Goal: Task Accomplishment & Management: Manage account settings

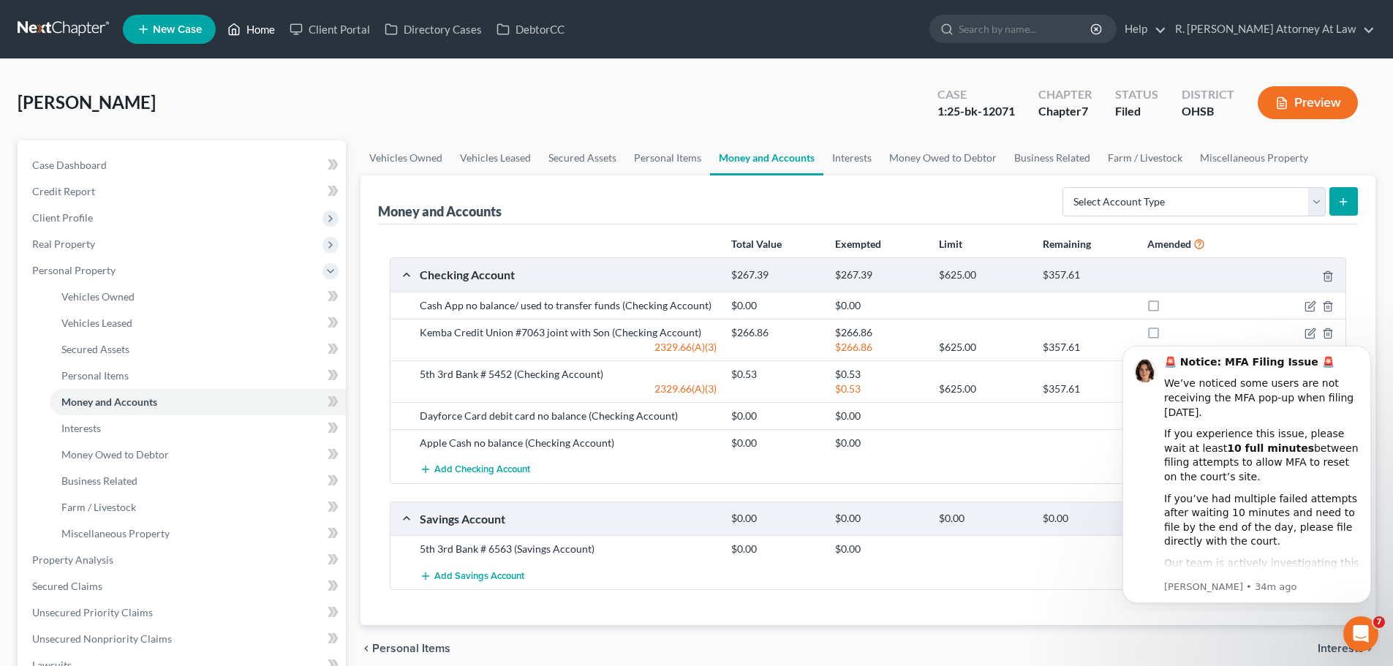
click at [255, 39] on link "Home" at bounding box center [251, 29] width 62 height 26
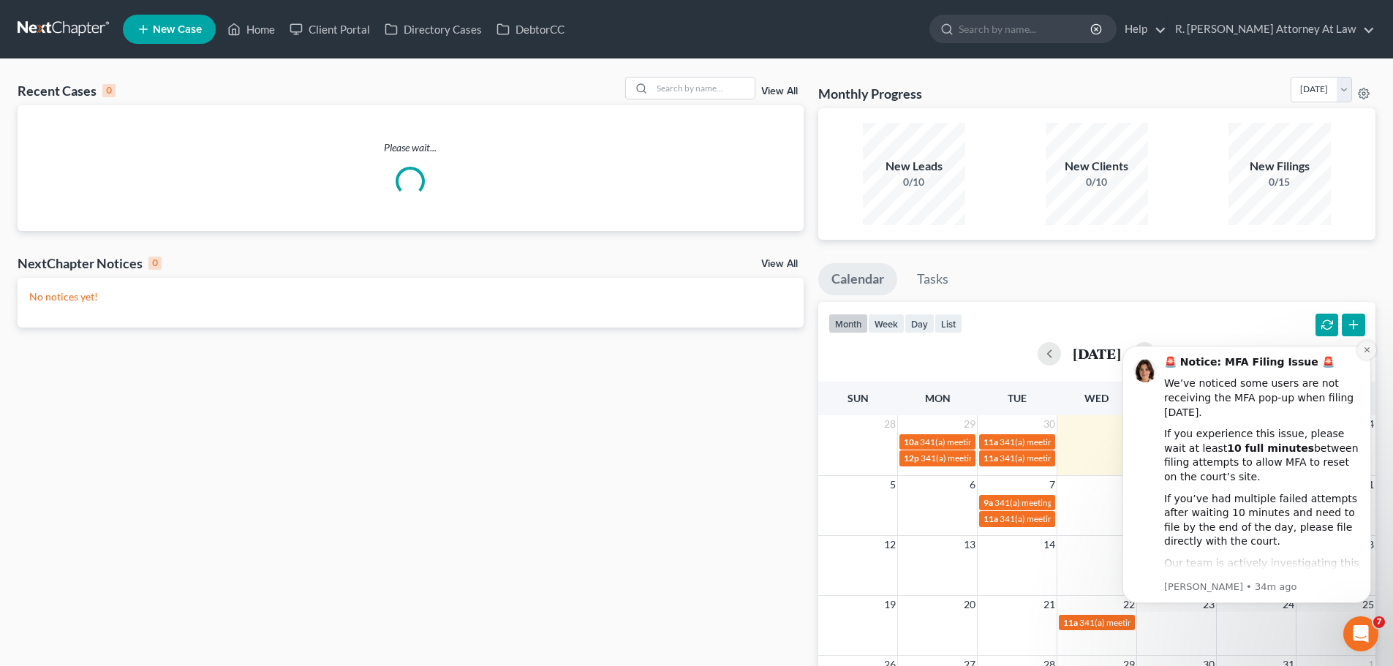
click at [1366, 350] on icon "Dismiss notification" at bounding box center [1366, 349] width 5 height 5
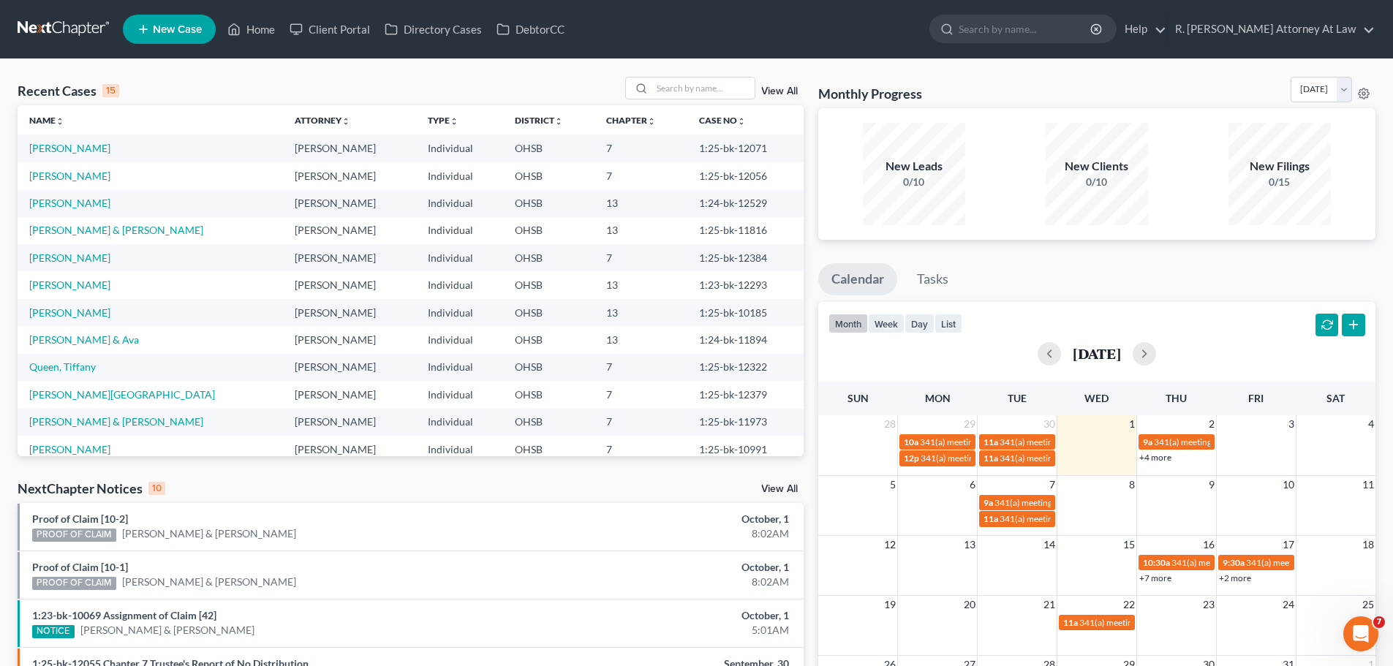
click at [116, 222] on td "[PERSON_NAME] & [PERSON_NAME]" at bounding box center [150, 230] width 265 height 27
drag, startPoint x: 116, startPoint y: 227, endPoint x: 131, endPoint y: 227, distance: 15.4
click at [118, 227] on link "[PERSON_NAME] & [PERSON_NAME]" at bounding box center [116, 230] width 174 height 12
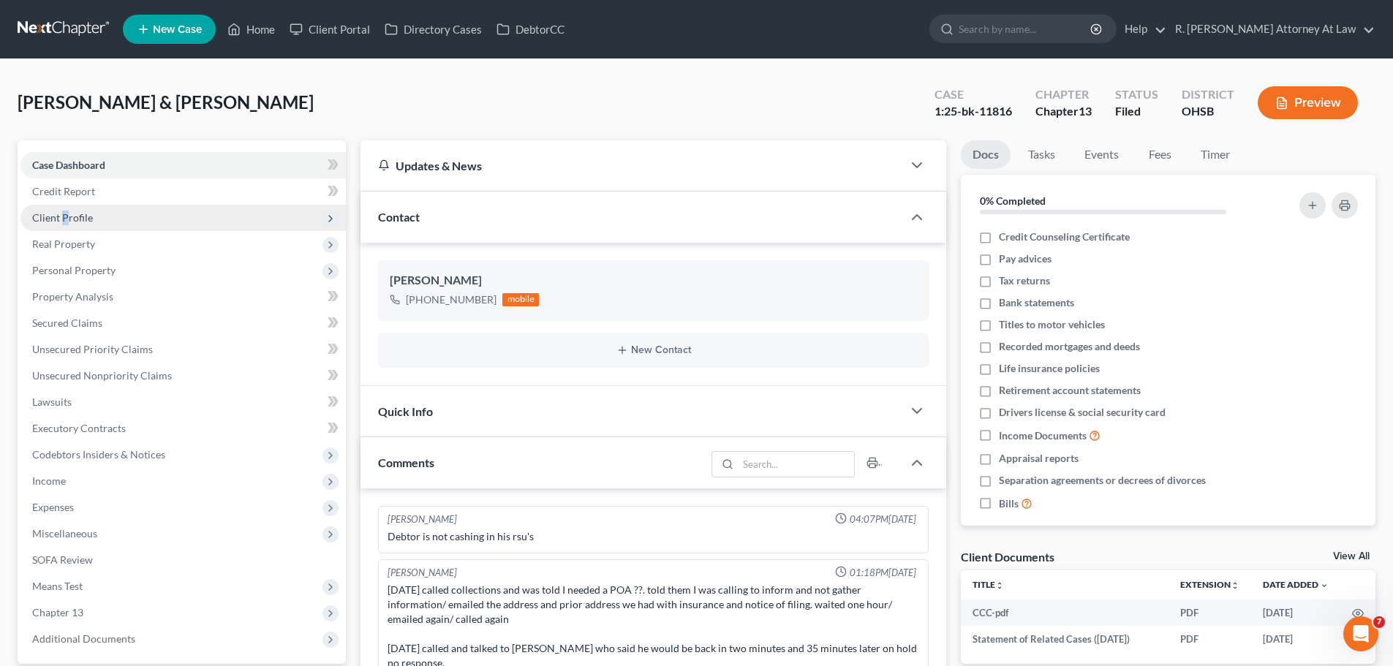
click at [65, 216] on span "Client Profile" at bounding box center [62, 217] width 61 height 12
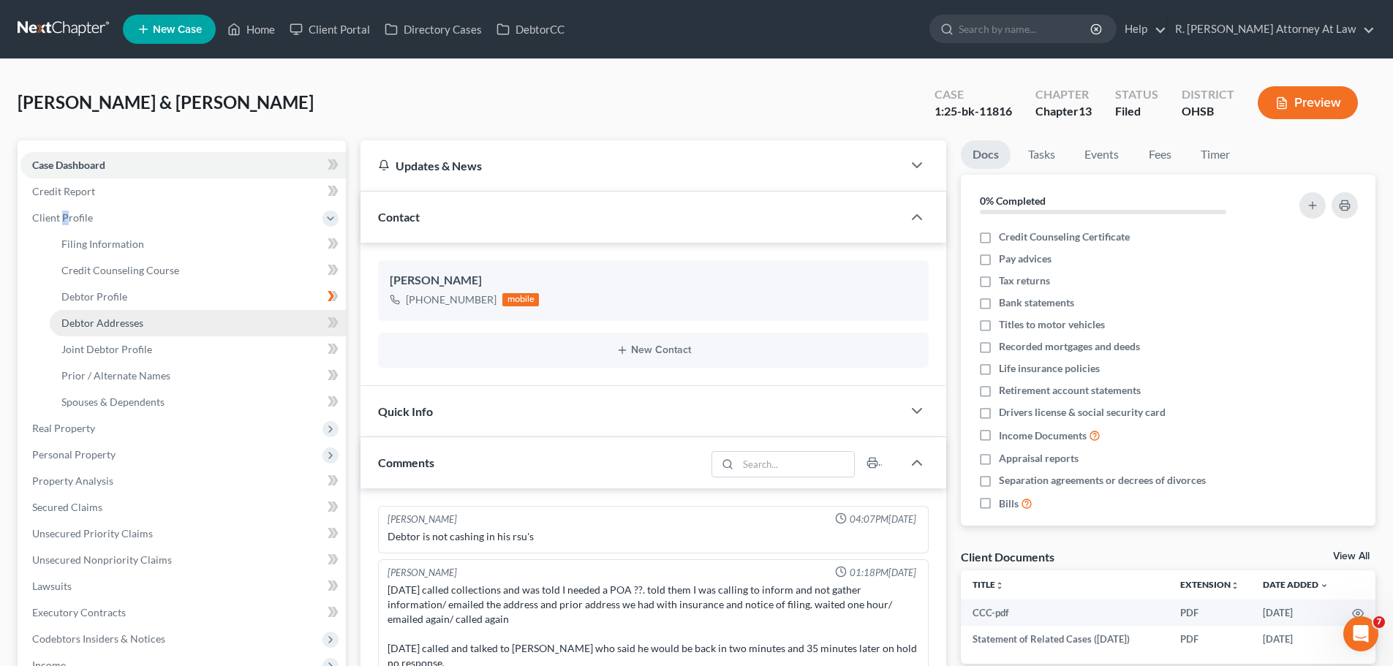
click at [122, 317] on span "Debtor Addresses" at bounding box center [102, 323] width 82 height 12
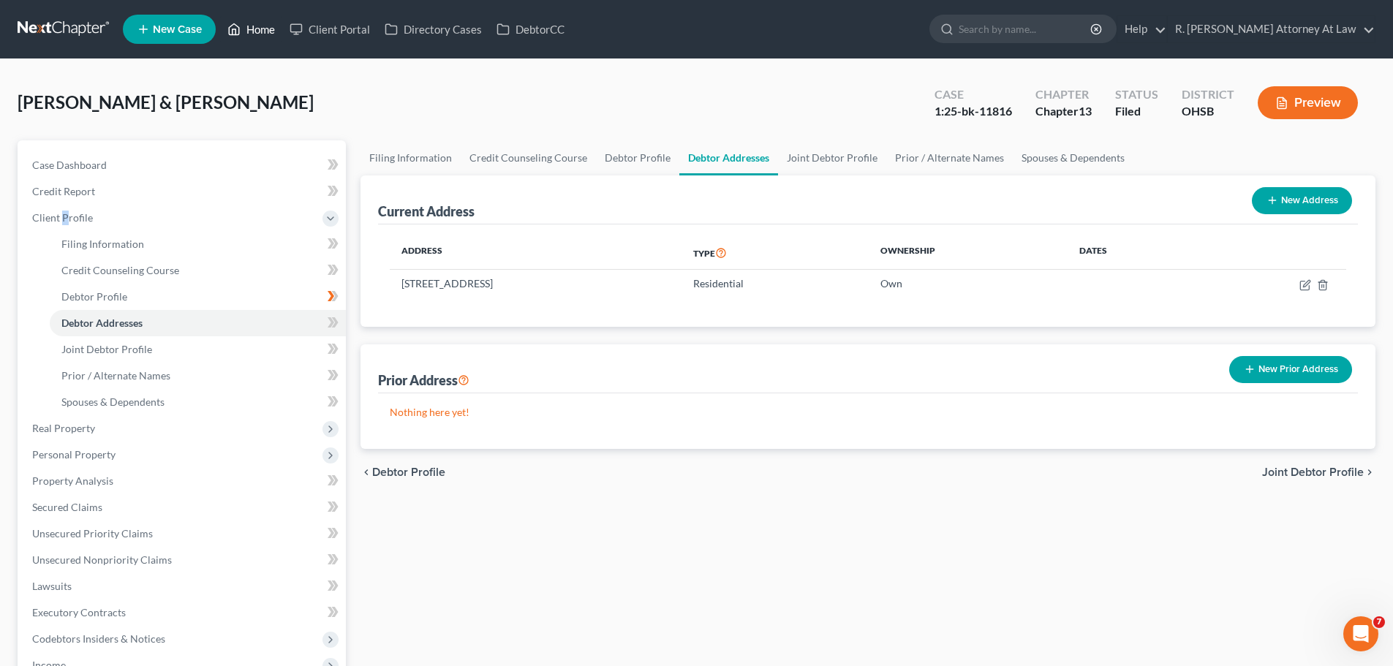
click at [250, 20] on link "Home" at bounding box center [251, 29] width 62 height 26
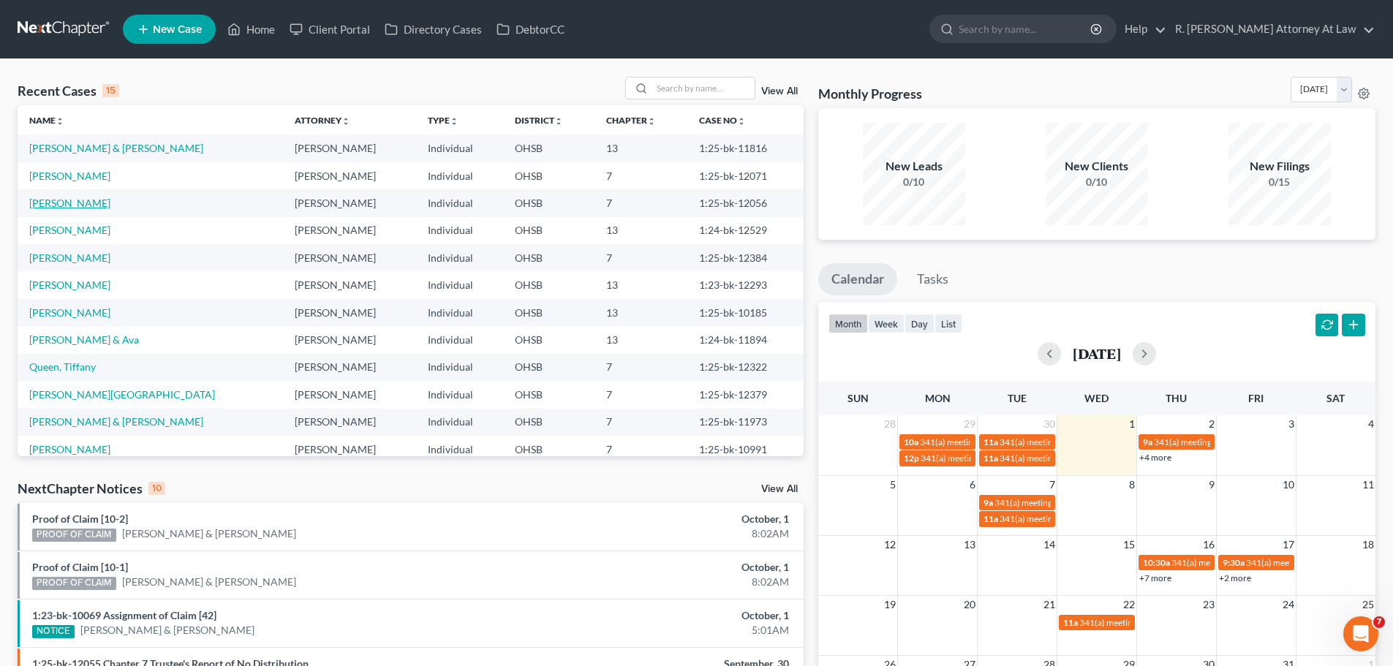
click at [77, 202] on link "[PERSON_NAME]" at bounding box center [69, 203] width 81 height 12
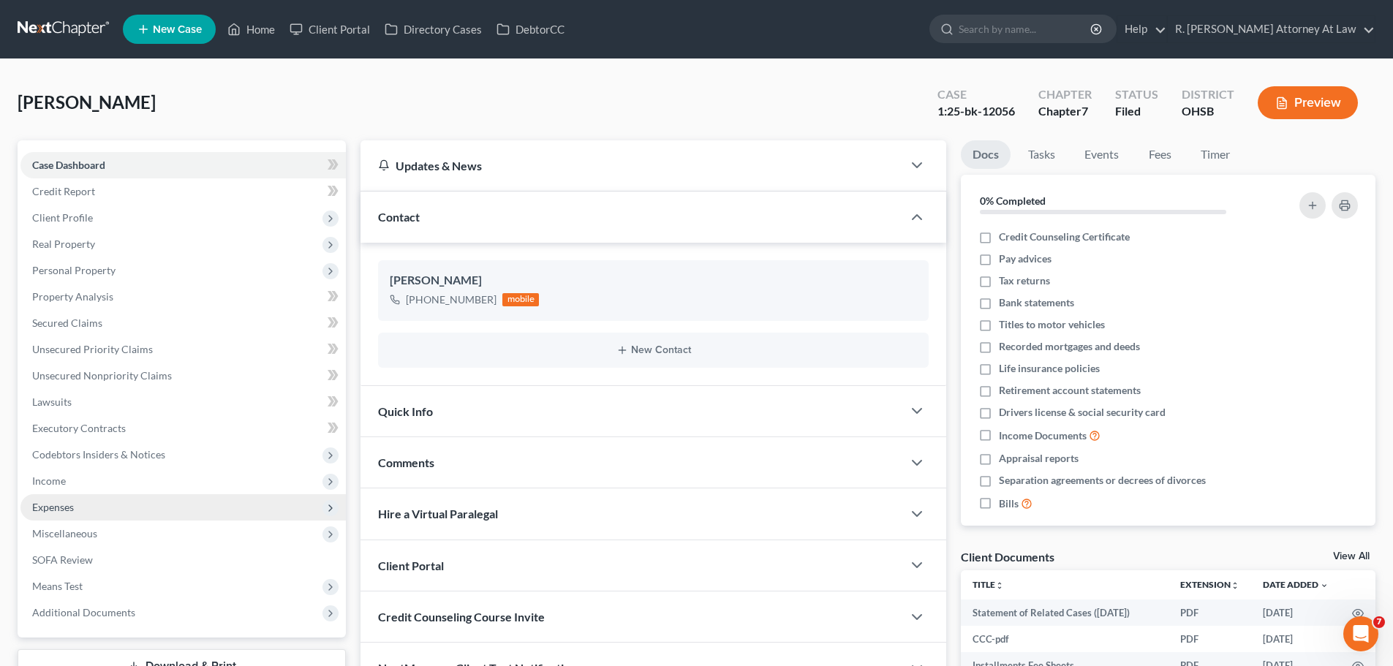
click at [53, 506] on span "Expenses" at bounding box center [53, 507] width 42 height 12
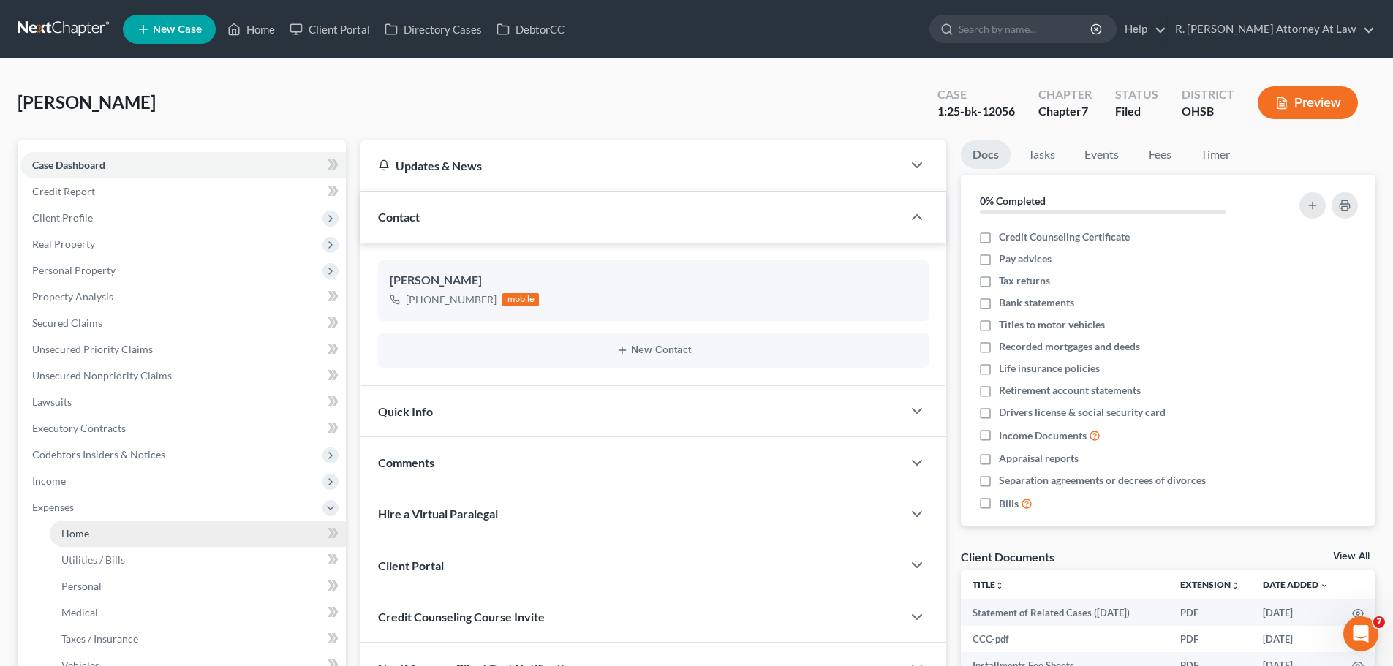
click at [83, 537] on span "Home" at bounding box center [75, 533] width 28 height 12
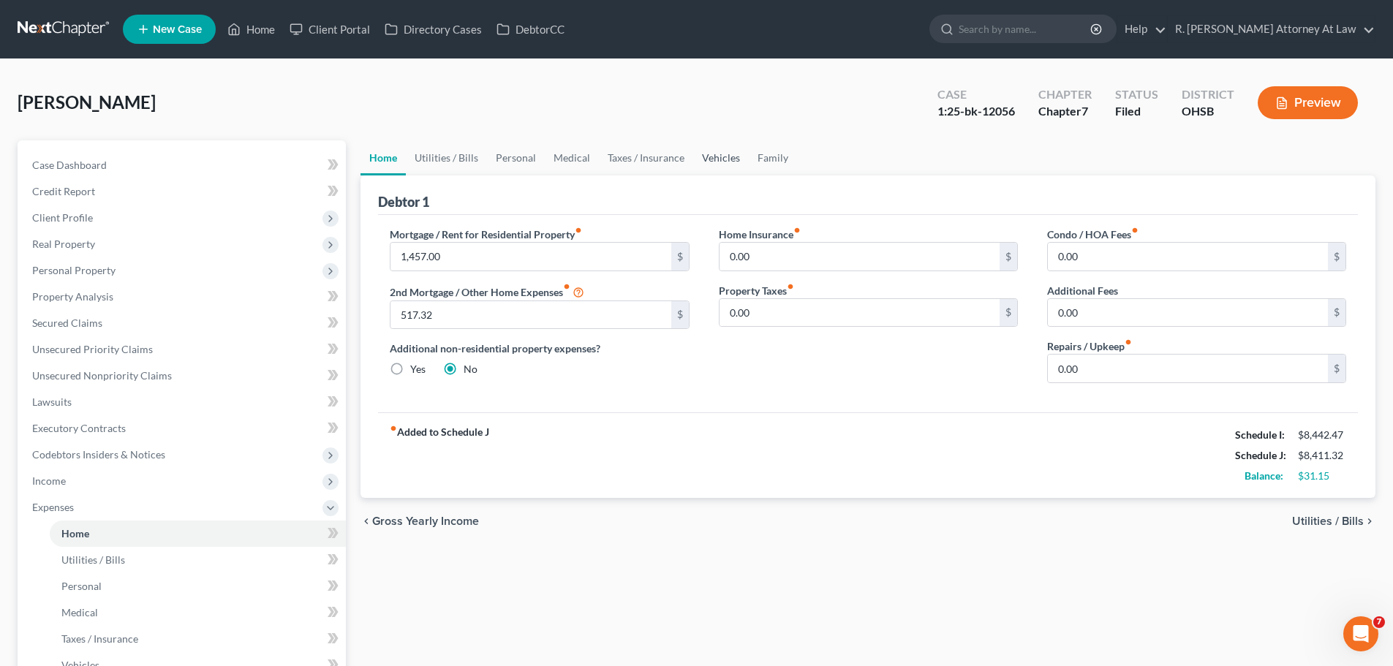
click at [709, 161] on link "Vehicles" at bounding box center [721, 157] width 56 height 35
